Goal: Transaction & Acquisition: Purchase product/service

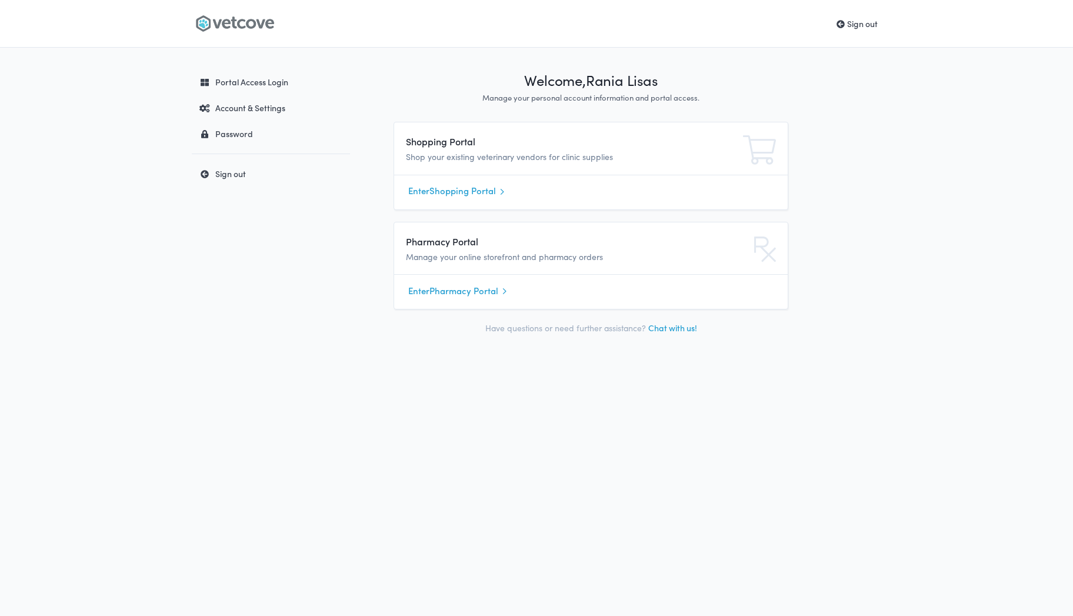
click at [459, 193] on link "Enter Shopping Portal" at bounding box center [590, 191] width 365 height 18
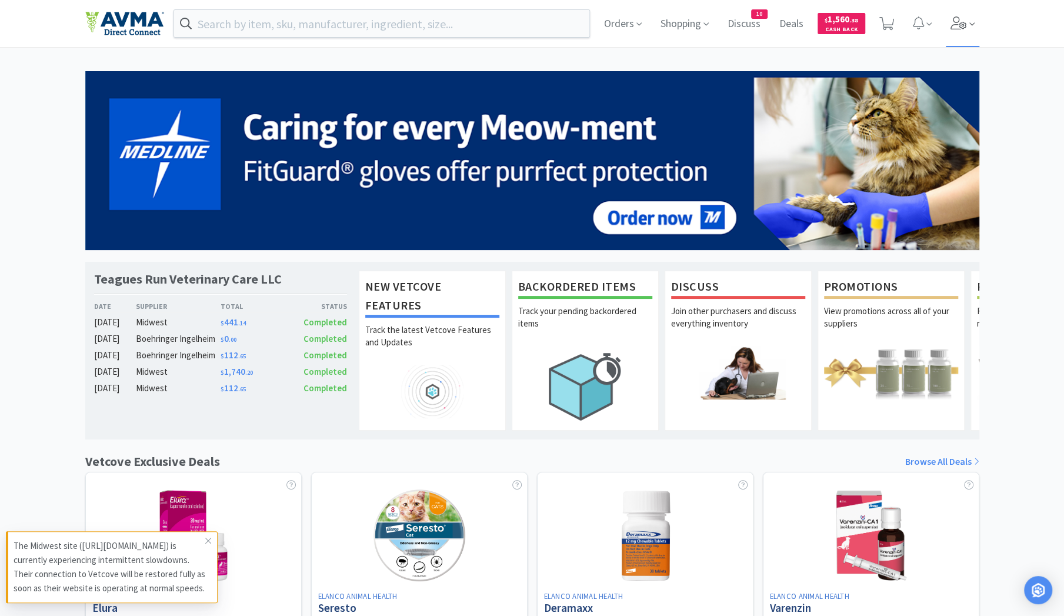
click at [965, 23] on icon at bounding box center [958, 22] width 16 height 13
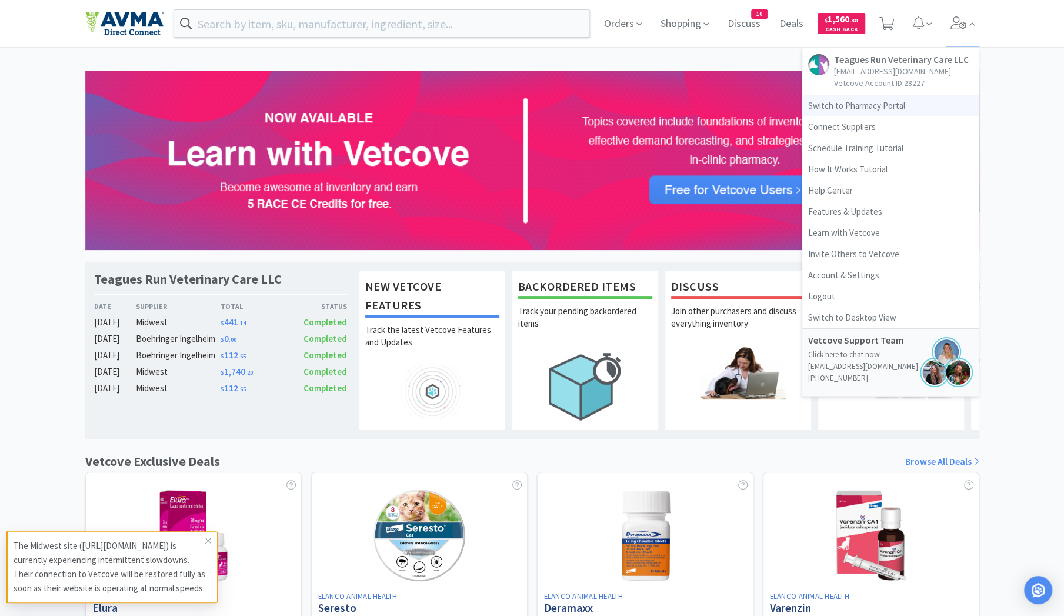
click at [885, 111] on link "Switch to Pharmacy Portal" at bounding box center [890, 105] width 176 height 21
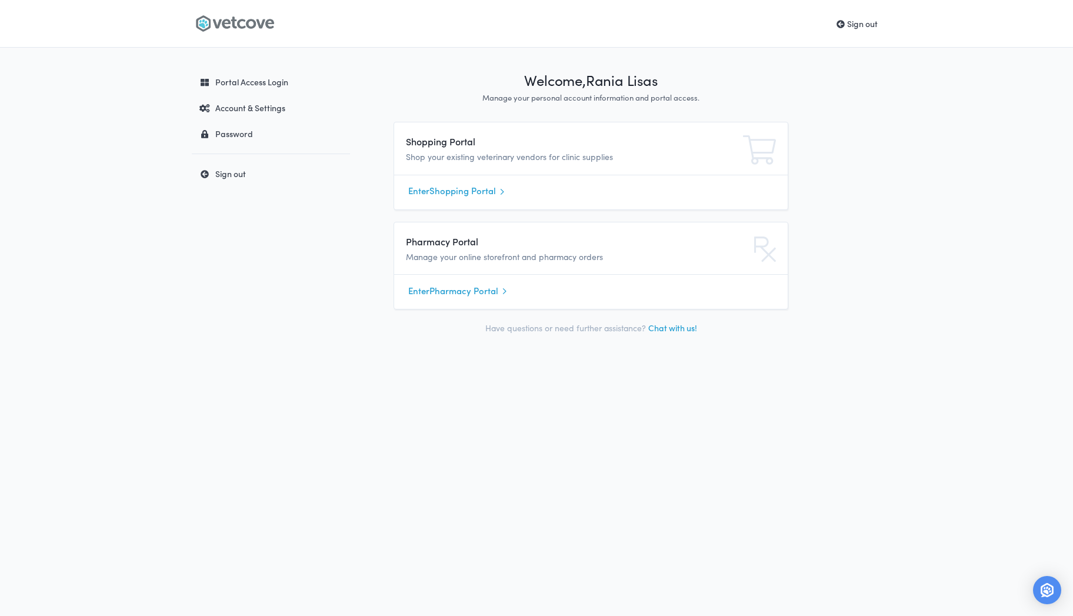
click at [451, 191] on link "Enter Shopping Portal" at bounding box center [590, 191] width 365 height 18
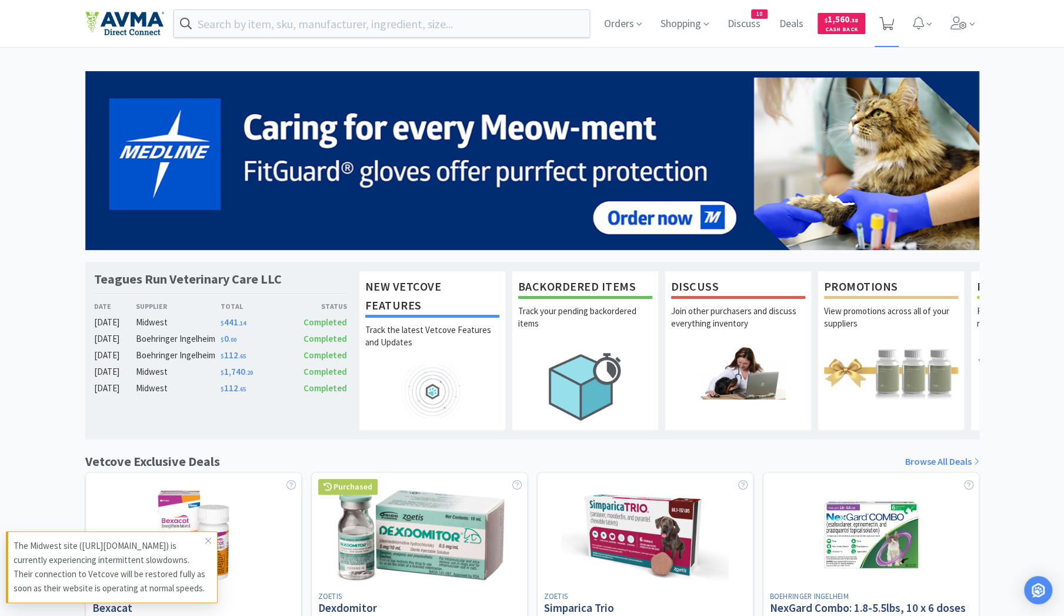
click at [892, 28] on icon at bounding box center [886, 23] width 15 height 13
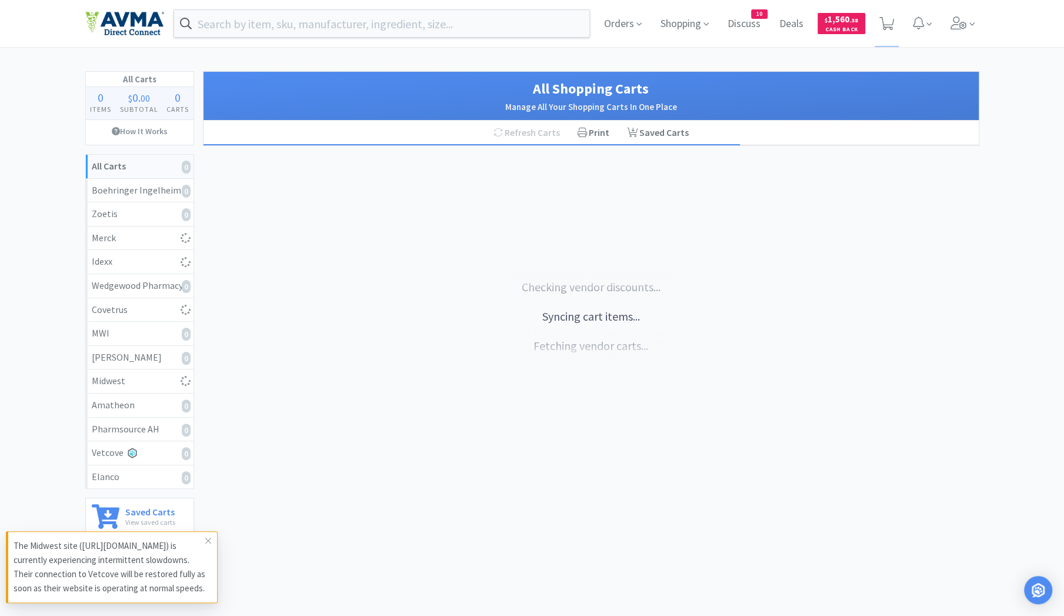
select select "2"
select select "1"
select select "4"
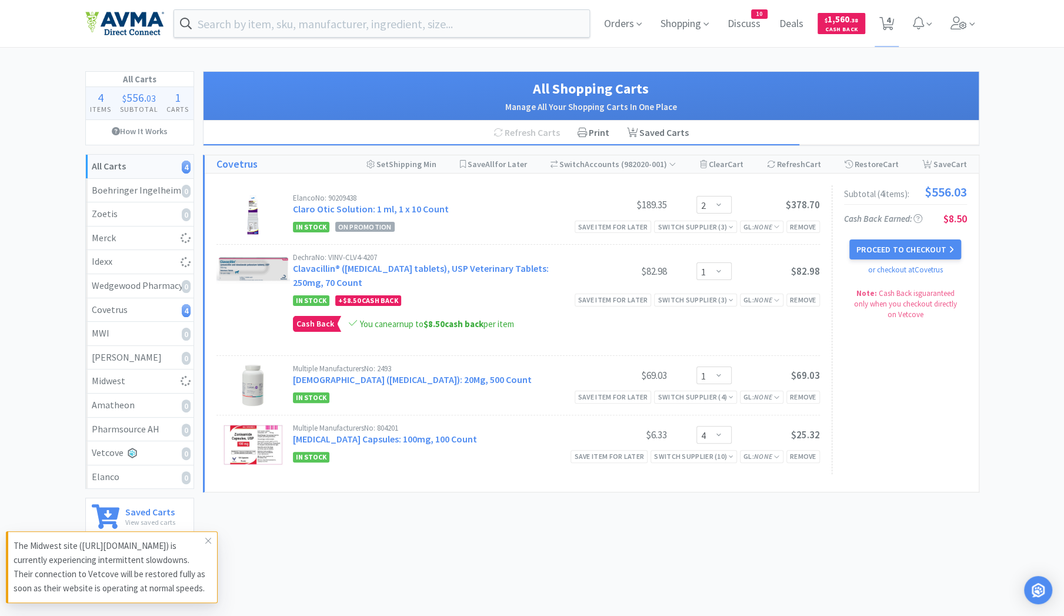
select select "1"
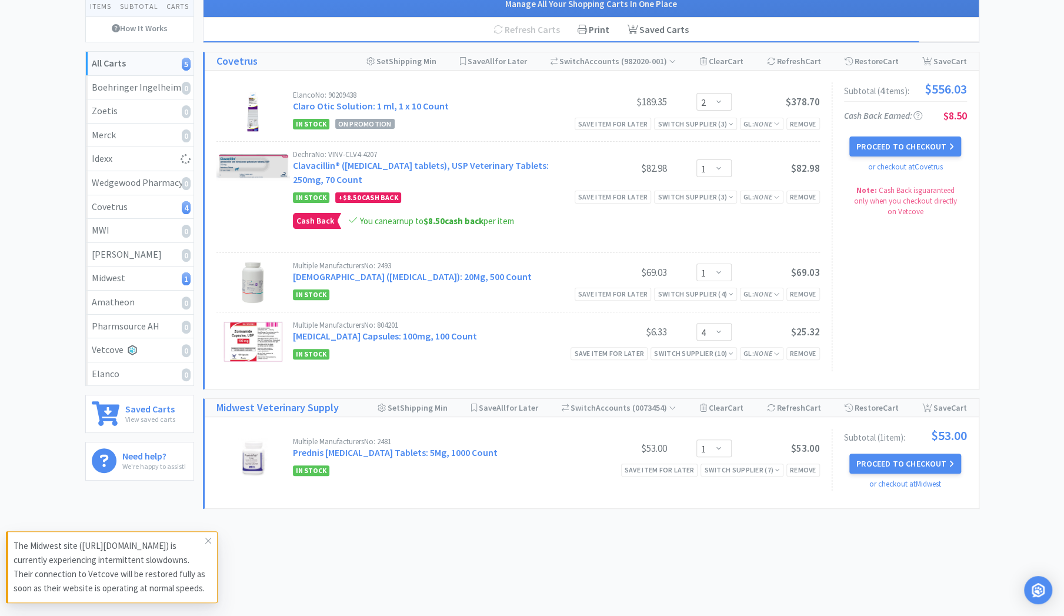
scroll to position [113, 0]
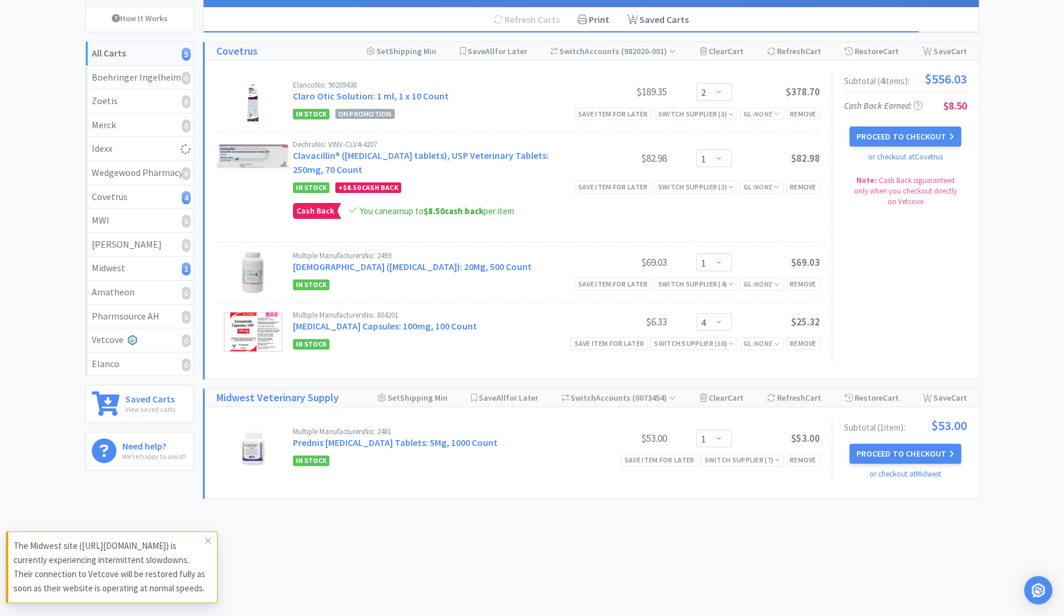
select select "2"
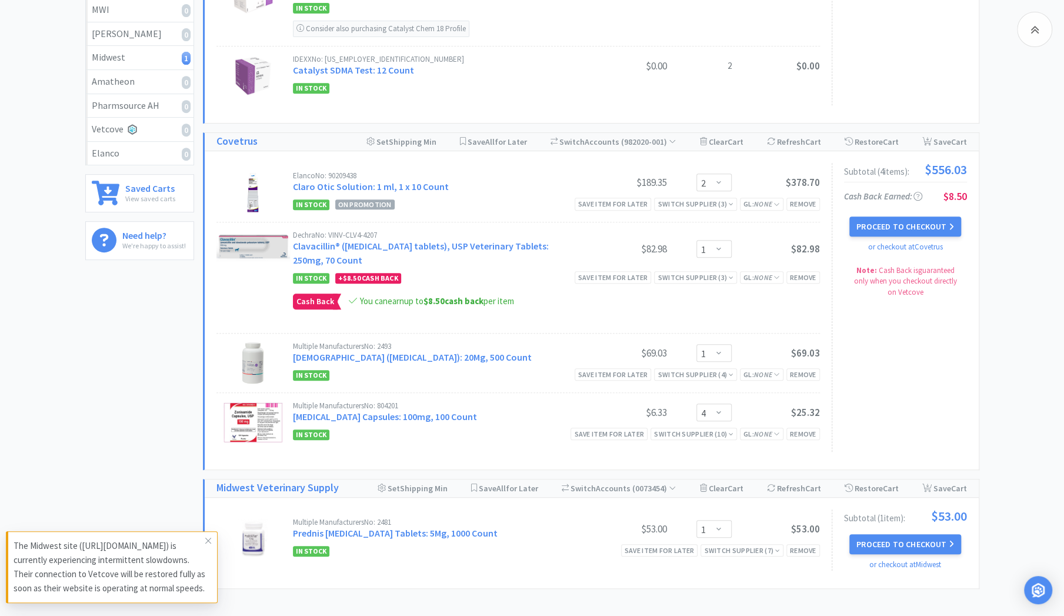
scroll to position [412, 0]
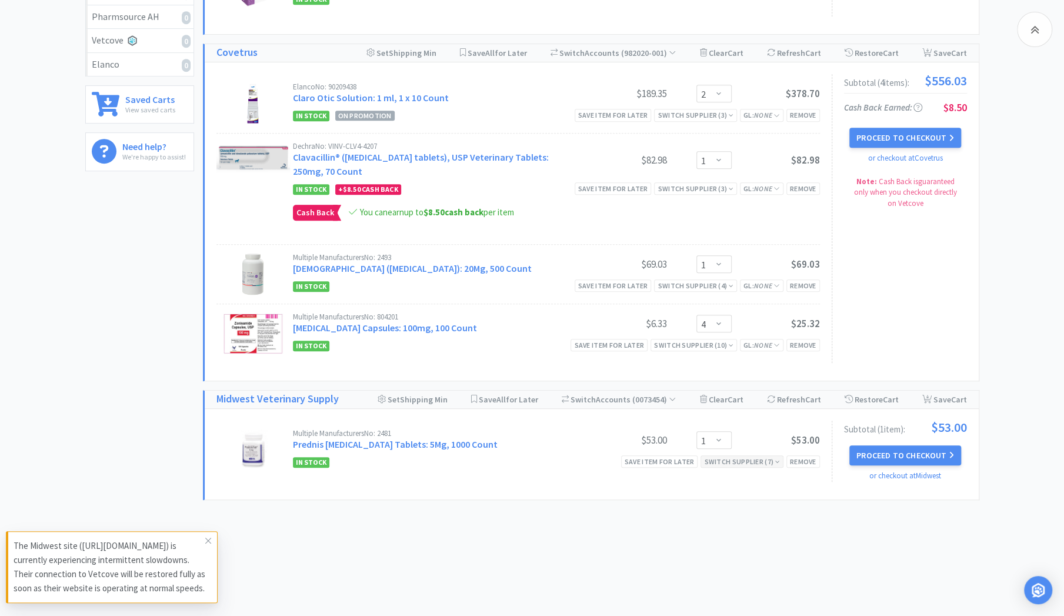
click at [777, 458] on icon at bounding box center [777, 461] width 5 height 7
click at [1015, 344] on div "All Carts 8 Items $ 2,060 . 79 Subtotal 3 Carts How It Works All Carts 8 Boehri…" at bounding box center [532, 90] width 1064 height 862
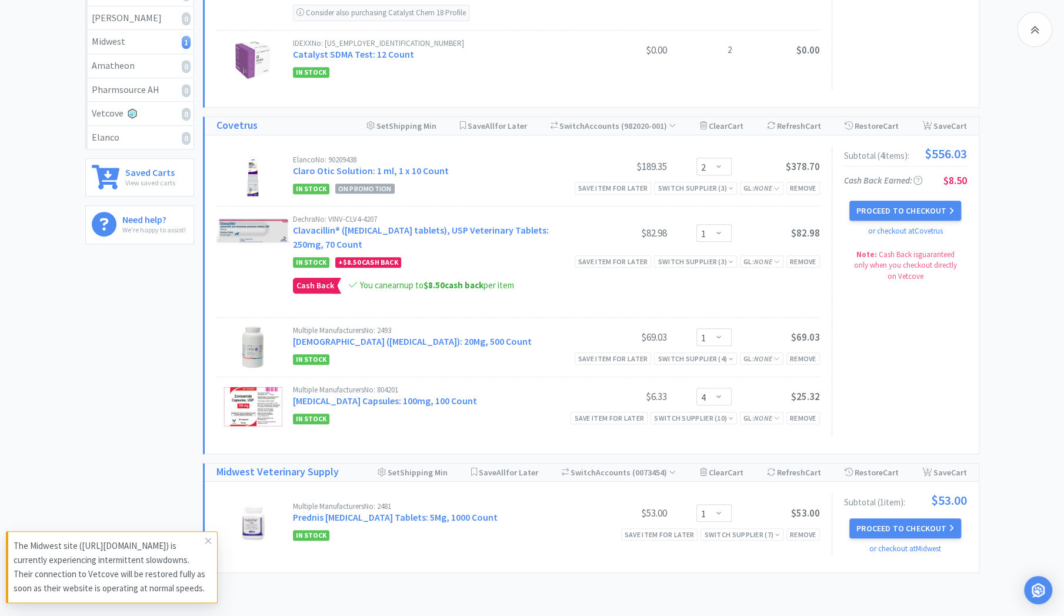
scroll to position [381, 0]
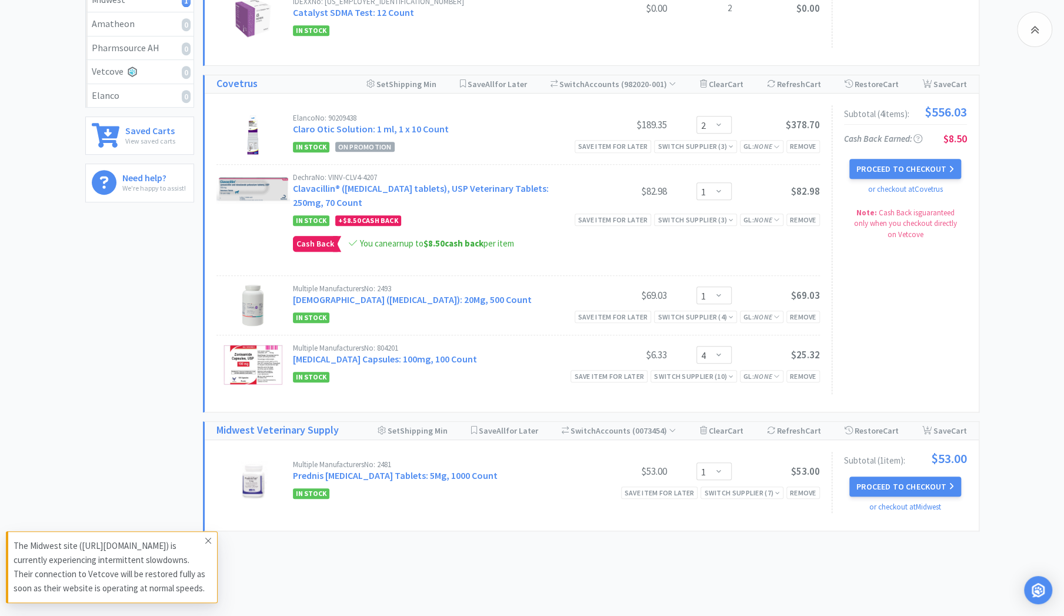
click at [208, 536] on icon at bounding box center [208, 540] width 7 height 9
